Goal: Check status: Check status

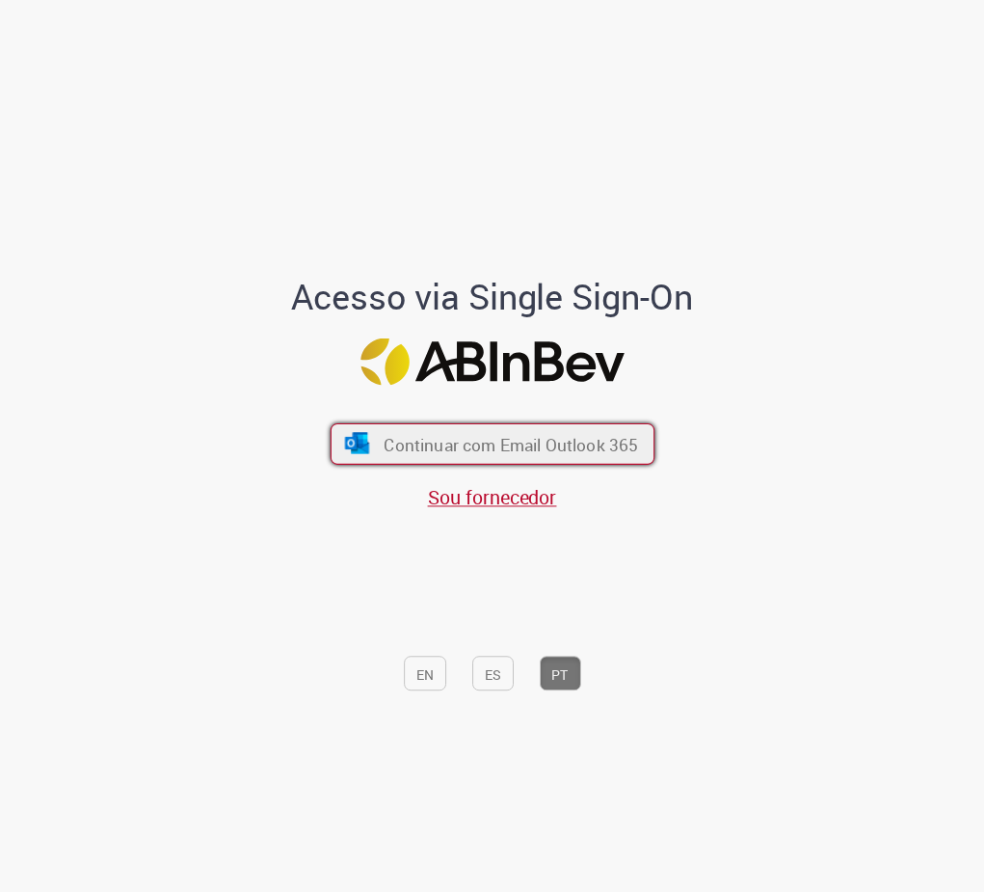
click at [549, 442] on font "Continuar com Email Outlook 365" at bounding box center [511, 445] width 255 height 22
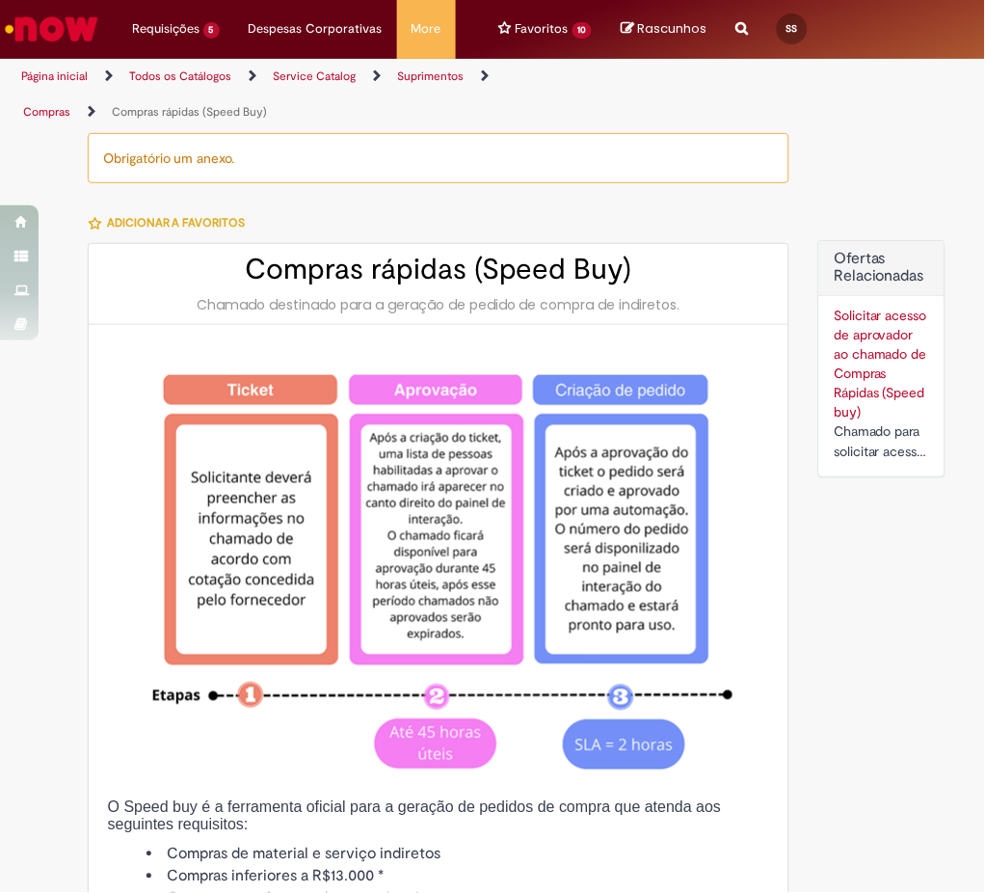
type input "**********"
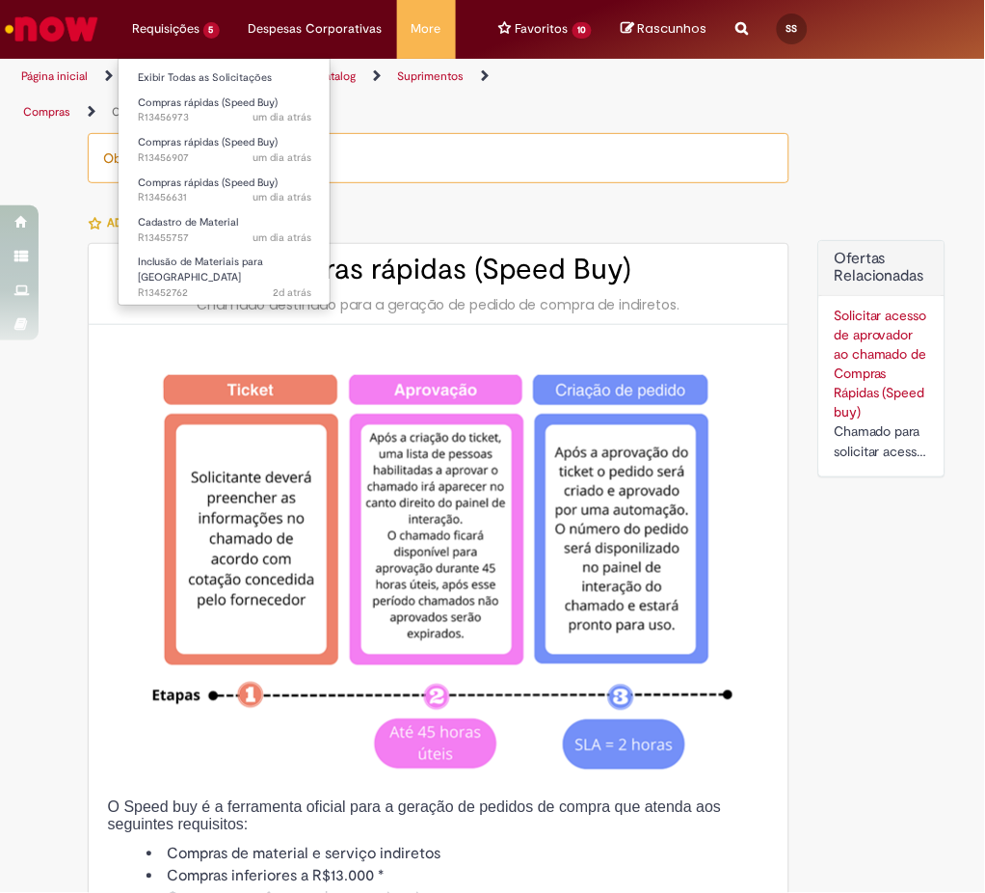
click at [137, 30] on li "Requisições 5 Exibir Todas as Solicitações Compras rápidas (Speed Buy) um dia a…" at bounding box center [176, 29] width 117 height 58
click at [185, 81] on link "Exibir Todas as Solicitações" at bounding box center [225, 77] width 212 height 21
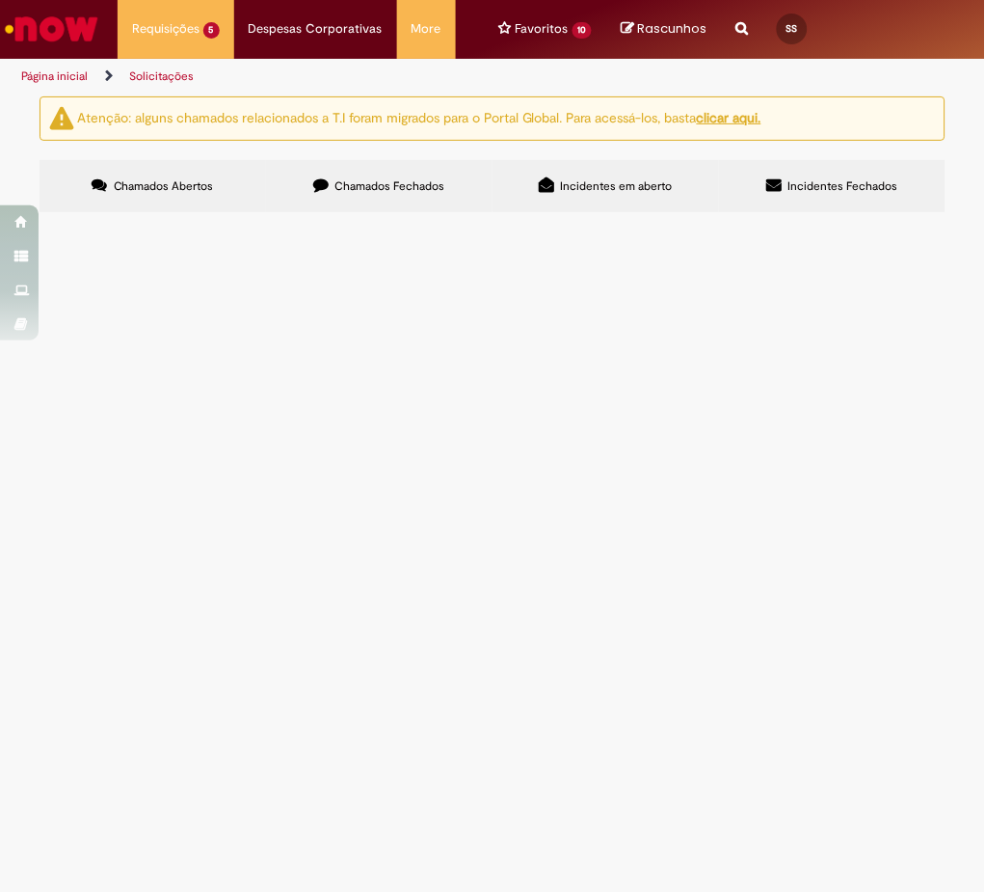
click at [365, 195] on label "Chamados Fechados" at bounding box center [379, 186] width 227 height 52
click at [0, 0] on input "Pesquisar" at bounding box center [0, 0] width 0 height 0
paste input "*********"
type input "*********"
click at [0, 0] on button "Pesquisar" at bounding box center [0, 0] width 0 height 0
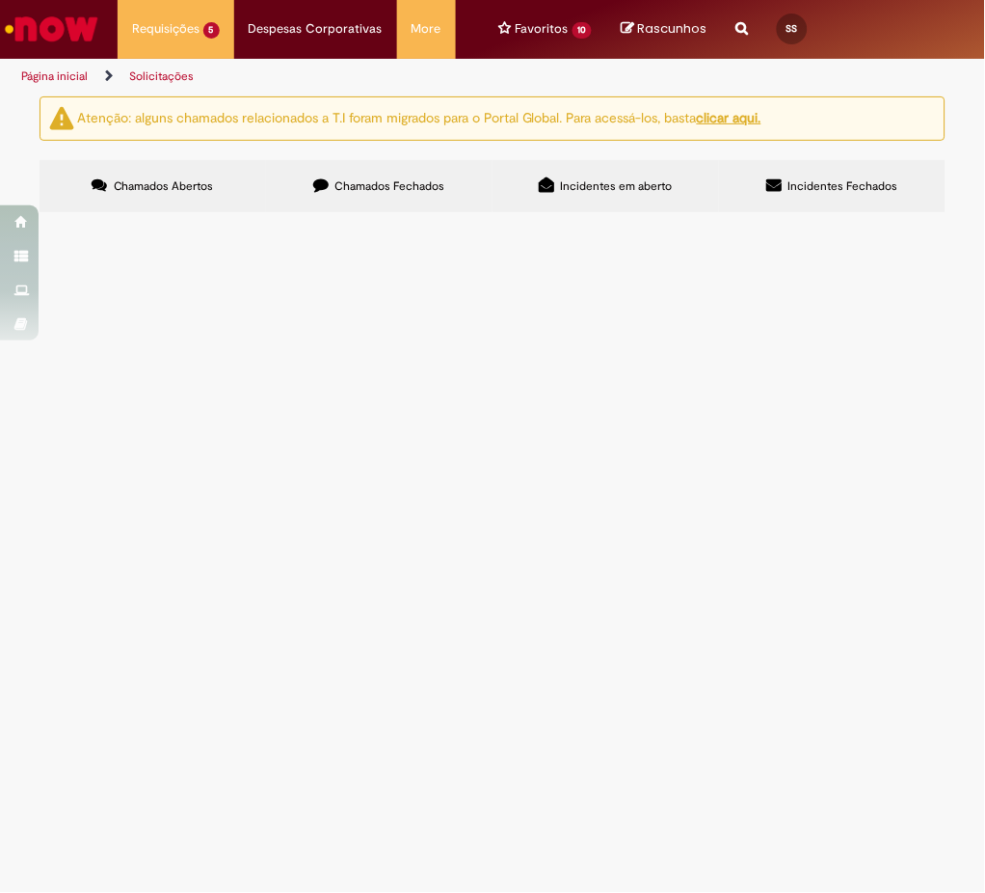
click at [0, 0] on span "Olá, solicito aprovação destá PFL em questão a compra de material do mês (forne…" at bounding box center [0, 0] width 0 height 0
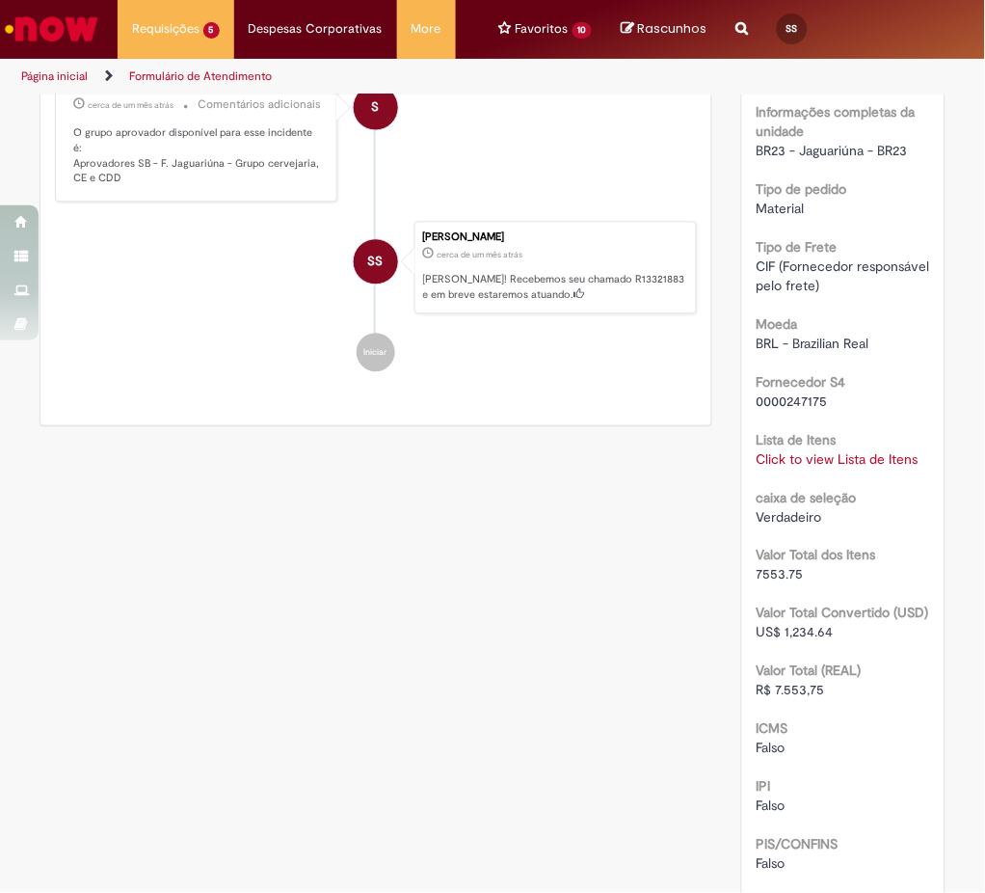
scroll to position [1663, 0]
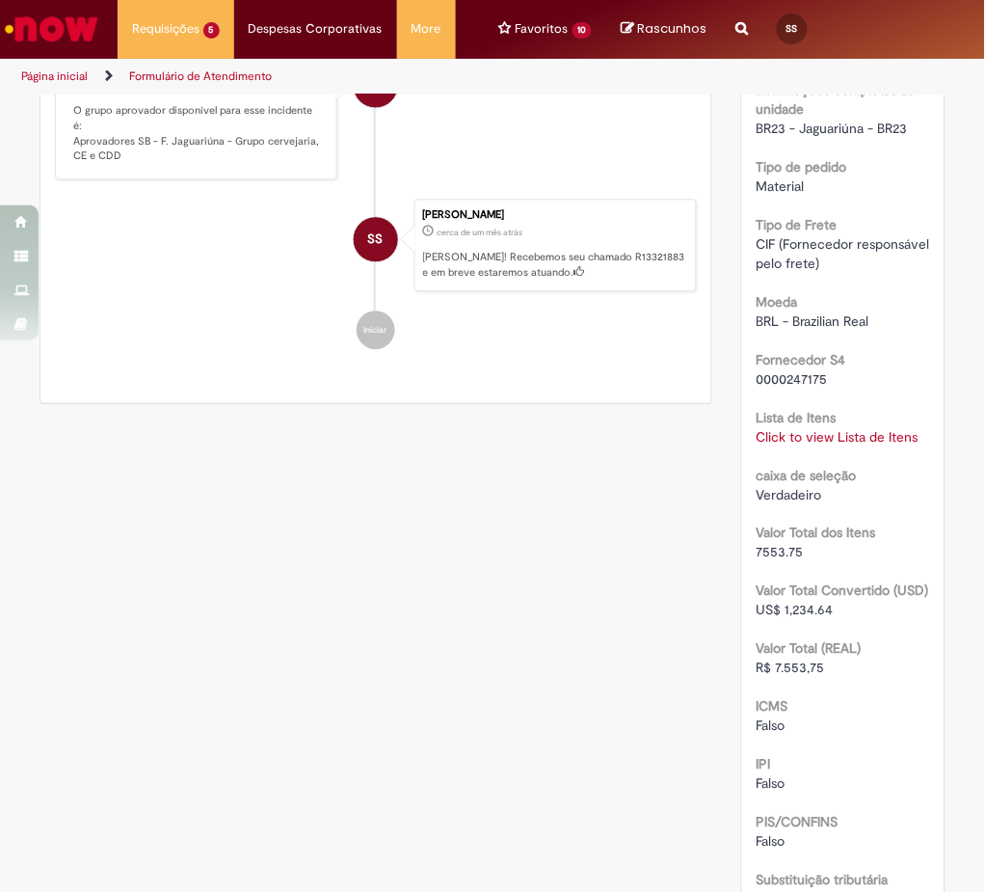
click at [799, 445] on link "Click to view Lista de Itens" at bounding box center [838, 436] width 162 height 17
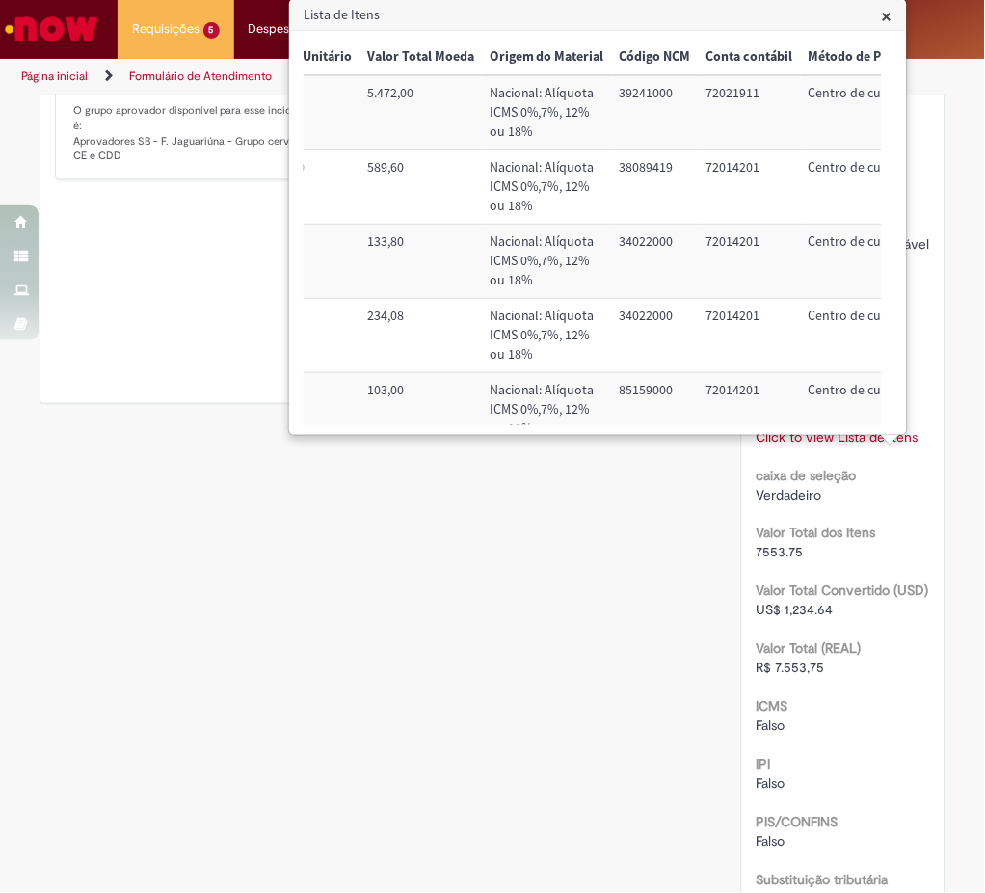
scroll to position [0, 965]
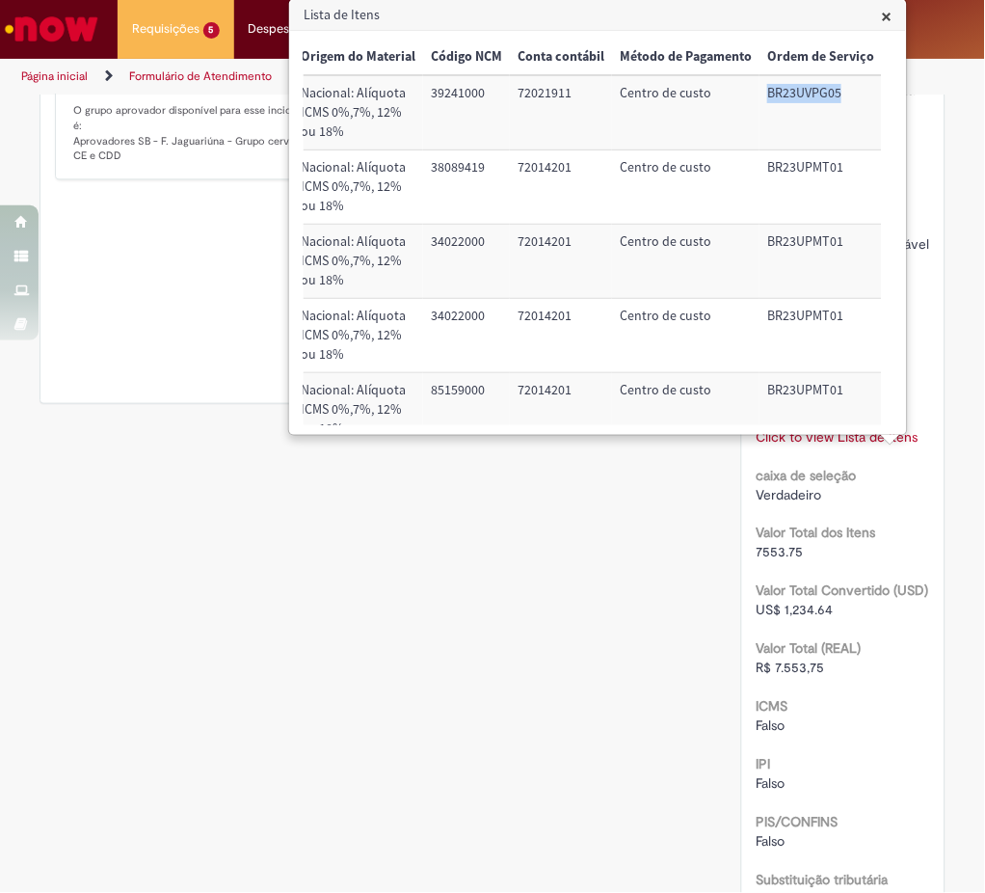
drag, startPoint x: 744, startPoint y: 91, endPoint x: 830, endPoint y: 94, distance: 85.9
click at [830, 94] on td "BR23UVPG05" at bounding box center [821, 112] width 122 height 74
copy td "BR23UVPG05"
click at [571, 93] on td "72021911" at bounding box center [561, 112] width 102 height 74
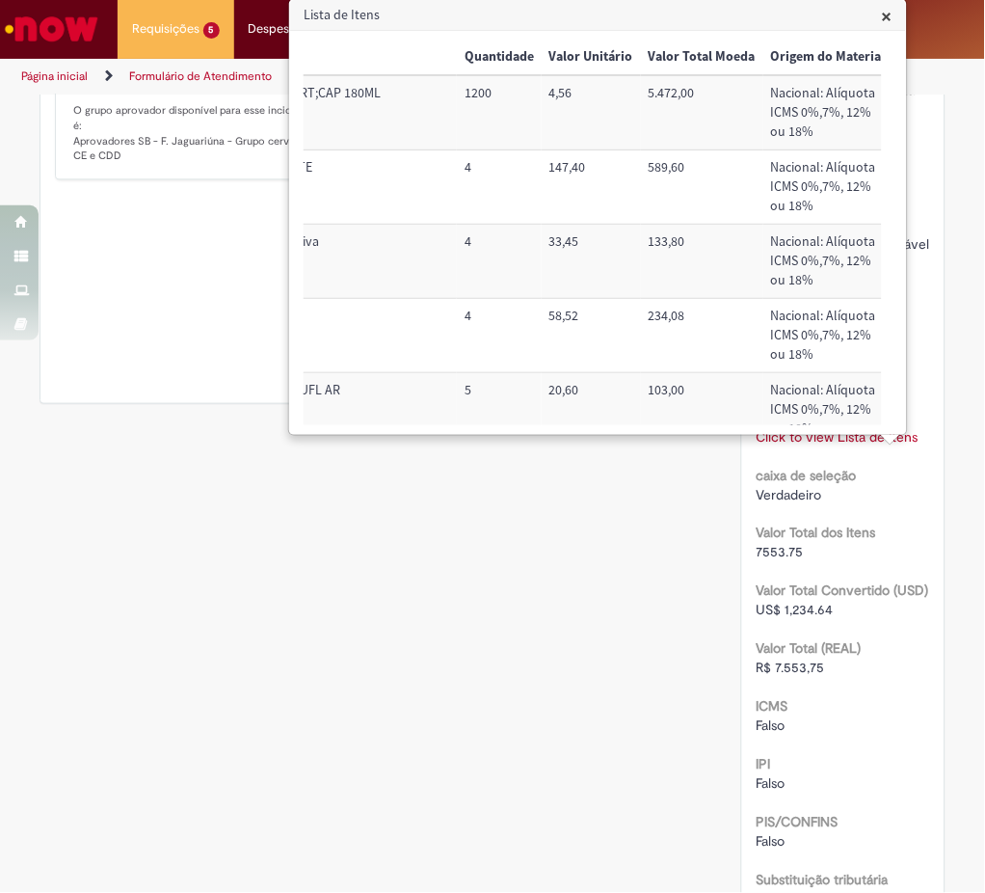
scroll to position [0, 496]
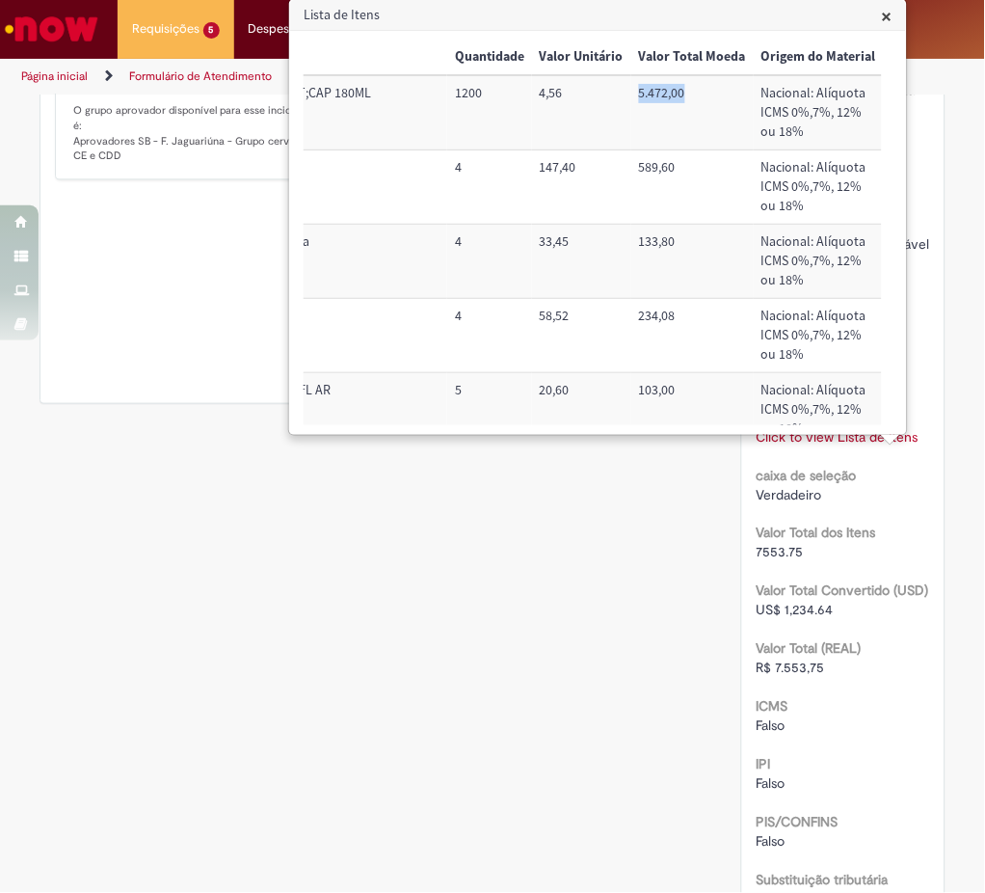
drag, startPoint x: 683, startPoint y: 91, endPoint x: 633, endPoint y: 88, distance: 50.2
click at [633, 88] on td "5.472,00" at bounding box center [692, 112] width 122 height 74
copy td "5.472,00"
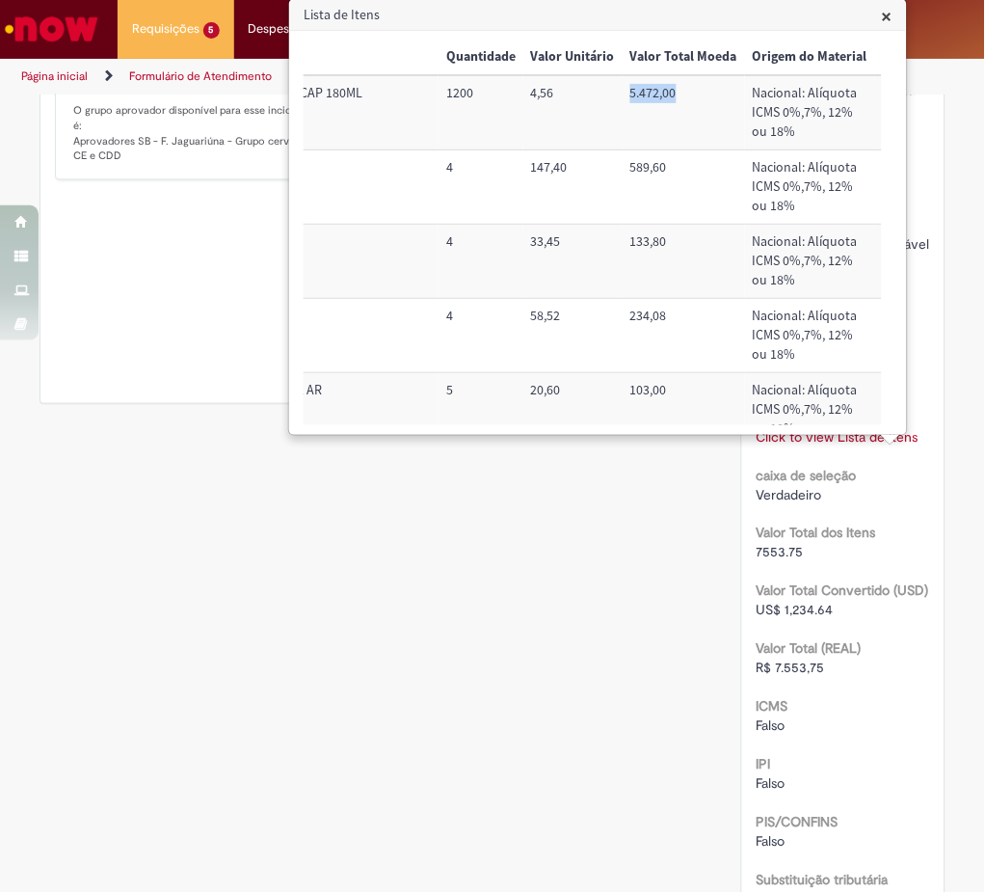
scroll to position [0, 965]
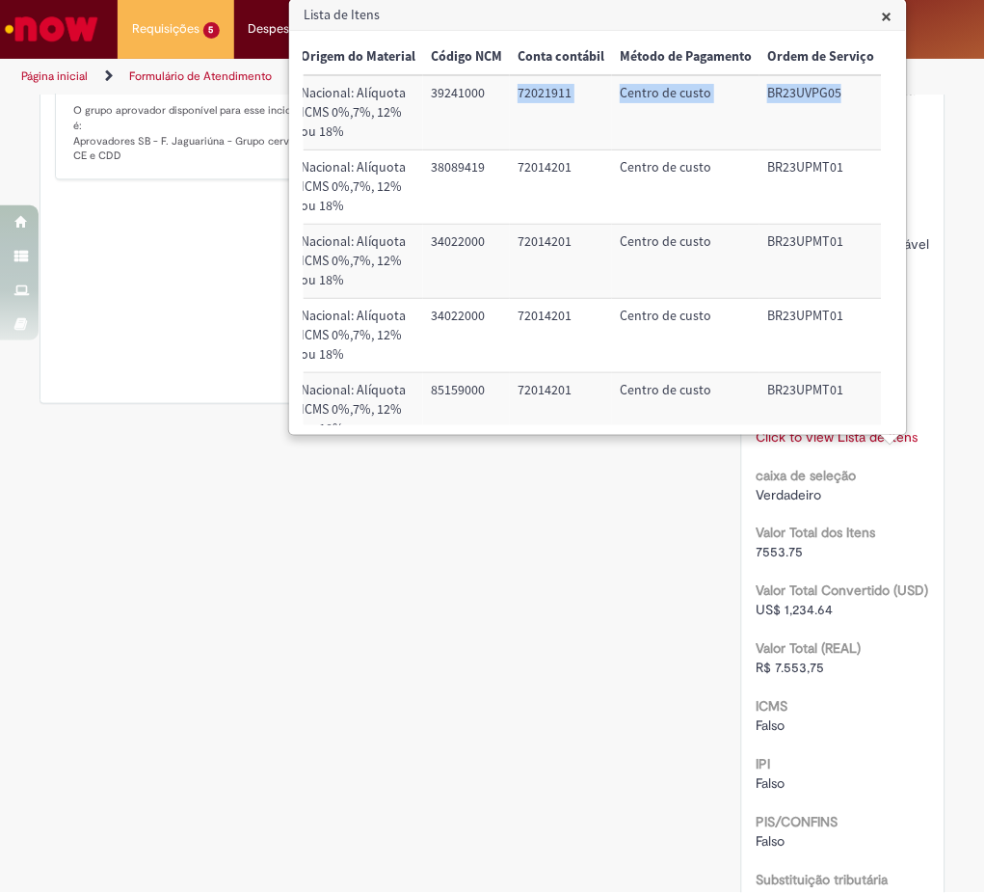
drag, startPoint x: 499, startPoint y: 91, endPoint x: 822, endPoint y: 100, distance: 323.1
click at [822, 100] on tr "Sim 50083917 COPO DESCART;CAP 180ML 1200 4,56 5.472,00 Nacional: Alíquota ICMS …" at bounding box center [114, 112] width 1536 height 74
click at [629, 137] on td "Centro de custo" at bounding box center [685, 112] width 147 height 74
drag, startPoint x: 492, startPoint y: 90, endPoint x: 561, endPoint y: 98, distance: 69.9
click at [561, 98] on td "72021911" at bounding box center [561, 112] width 102 height 74
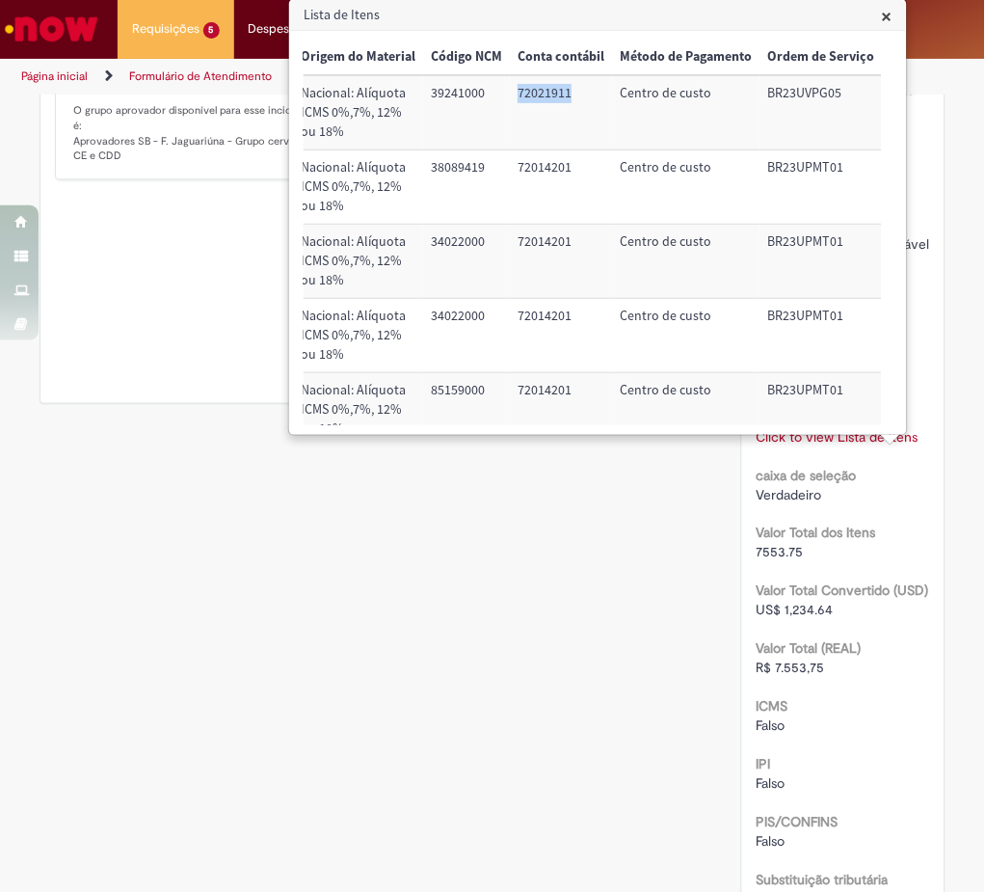
copy td "72021911"
drag, startPoint x: 747, startPoint y: 94, endPoint x: 837, endPoint y: 94, distance: 89.7
click at [837, 94] on td "BR23UVPG05" at bounding box center [821, 112] width 122 height 74
copy td "BR23UVPG05"
